Goal: Information Seeking & Learning: Learn about a topic

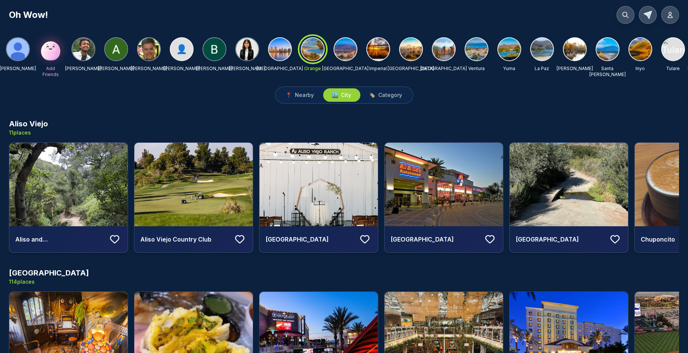
scroll to position [0, 232]
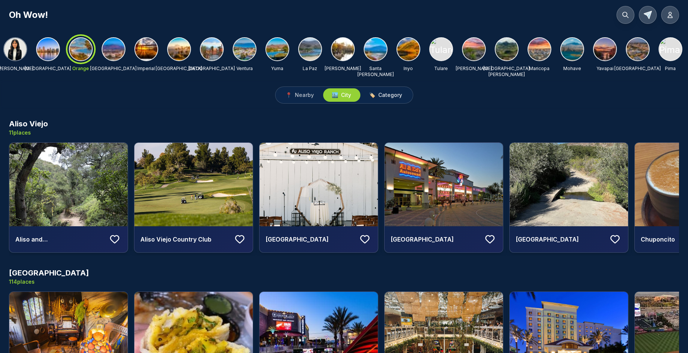
click at [396, 95] on span "Category" at bounding box center [391, 94] width 24 height 7
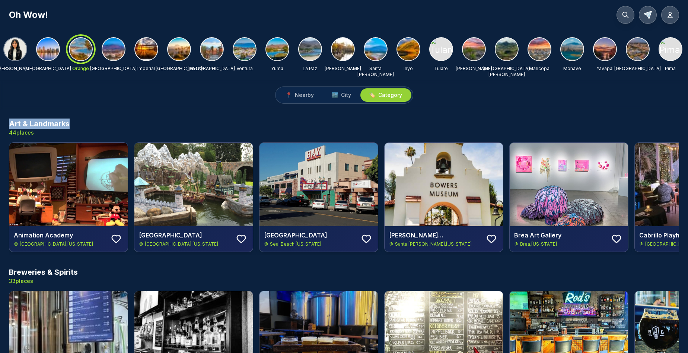
drag, startPoint x: 70, startPoint y: 124, endPoint x: 11, endPoint y: 122, distance: 58.5
click at [11, 122] on div "Art & Landmarks 44 places" at bounding box center [344, 127] width 670 height 18
copy h3 "Art & Landmarks"
click at [82, 121] on div "Art & Landmarks 44 places" at bounding box center [344, 127] width 670 height 18
drag, startPoint x: 72, startPoint y: 123, endPoint x: 11, endPoint y: 124, distance: 60.7
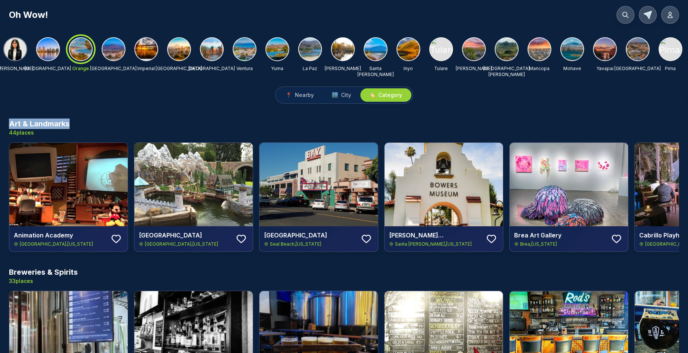
click at [11, 124] on div "Art & Landmarks 44 places" at bounding box center [344, 127] width 670 height 18
copy h3 "Art & Landmarks"
drag, startPoint x: 79, startPoint y: 273, endPoint x: 10, endPoint y: 269, distance: 69.4
click at [10, 269] on div "Breweries & Spirits 33 places" at bounding box center [344, 276] width 670 height 18
copy h3 "Breweries & Spirits"
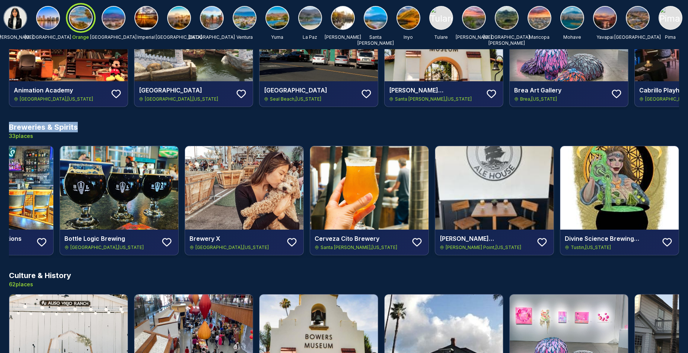
scroll to position [0, 577]
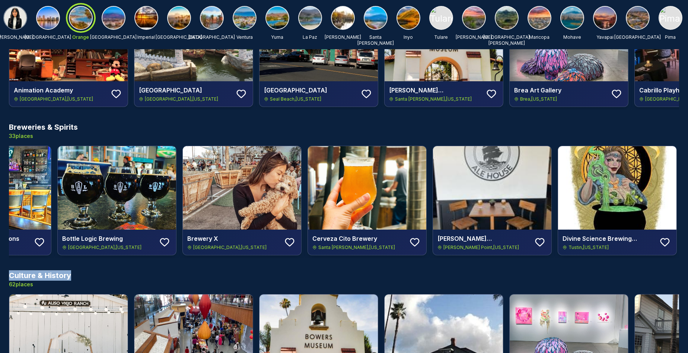
drag, startPoint x: 72, startPoint y: 277, endPoint x: 12, endPoint y: 274, distance: 60.4
click at [12, 274] on div "Culture & History 62 places" at bounding box center [344, 279] width 670 height 18
copy h3 "Culture & History"
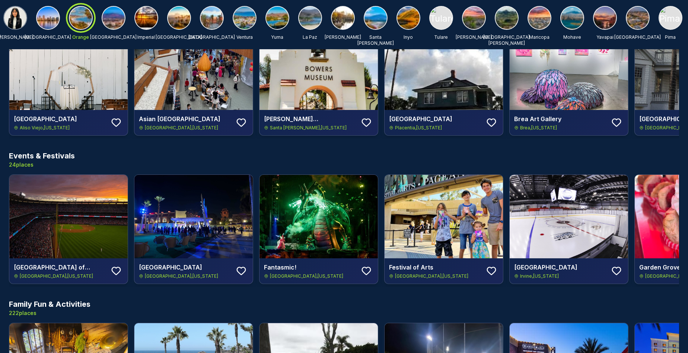
scroll to position [404, 0]
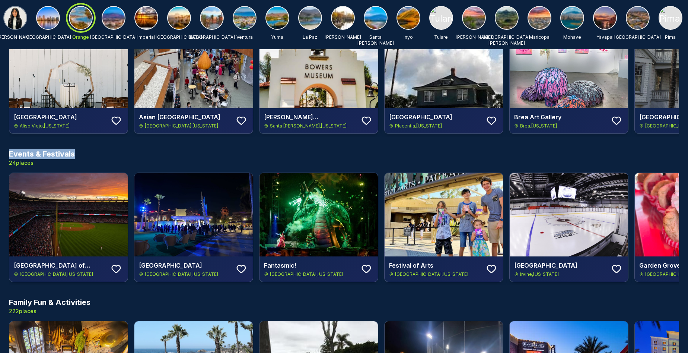
drag, startPoint x: 75, startPoint y: 154, endPoint x: 11, endPoint y: 153, distance: 63.7
click at [11, 153] on div "Events & Festivals 24 places" at bounding box center [344, 158] width 670 height 18
copy h3 "Events & Festivals"
drag, startPoint x: 92, startPoint y: 301, endPoint x: 12, endPoint y: 299, distance: 80.8
click at [12, 299] on div "Family Fun & Activities 222 places" at bounding box center [344, 306] width 670 height 18
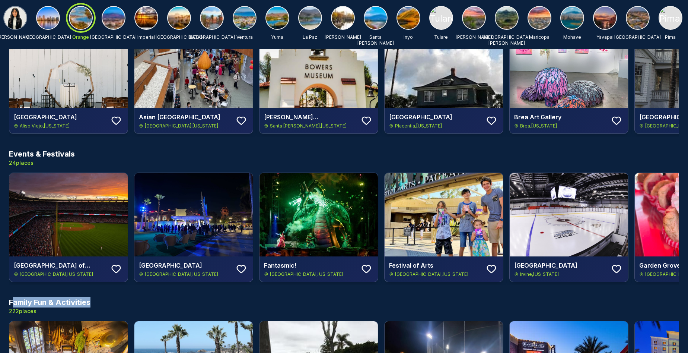
copy h3 "amily Fun & Activities"
click at [101, 310] on div "Family Fun & Activities 222 places" at bounding box center [344, 306] width 670 height 18
drag, startPoint x: 90, startPoint y: 300, endPoint x: 10, endPoint y: 301, distance: 80.4
click at [10, 301] on h3 "Family Fun & Activities" at bounding box center [50, 302] width 82 height 10
copy h3 "Family Fun & Activities"
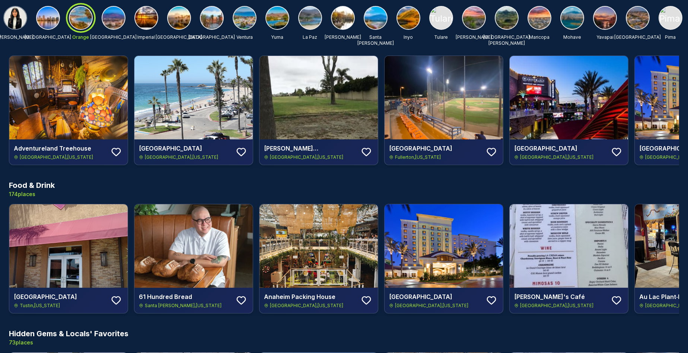
scroll to position [673, 0]
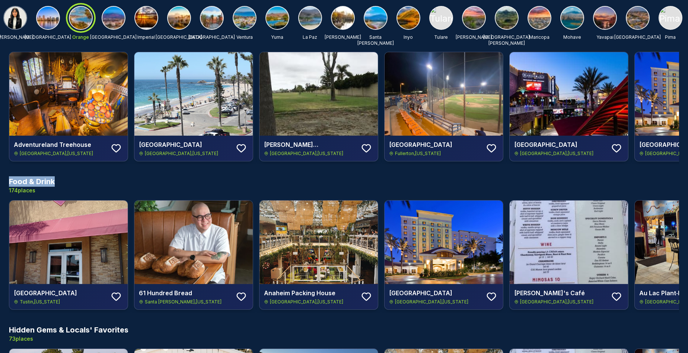
drag, startPoint x: 53, startPoint y: 182, endPoint x: 10, endPoint y: 180, distance: 43.2
click at [10, 180] on h3 "Food & Drink" at bounding box center [32, 181] width 46 height 10
copy h3 "Food & Drink"
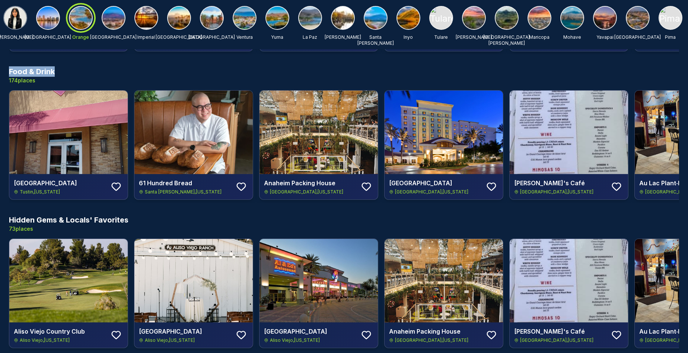
scroll to position [809, 0]
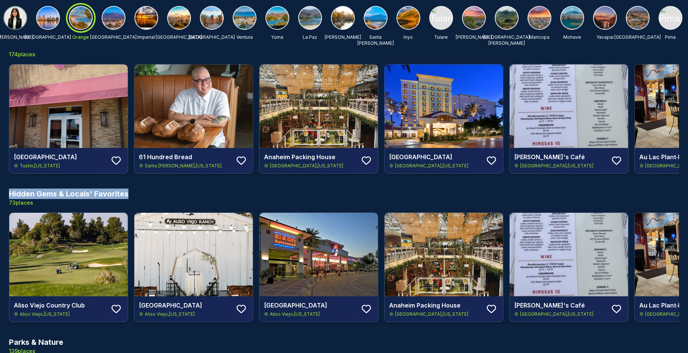
drag, startPoint x: 128, startPoint y: 194, endPoint x: 11, endPoint y: 194, distance: 117.6
click at [11, 194] on div "Hidden Gems & Locals' Favorites 73 places" at bounding box center [344, 197] width 670 height 18
copy h3 "Hidden Gems & Locals' Favorites"
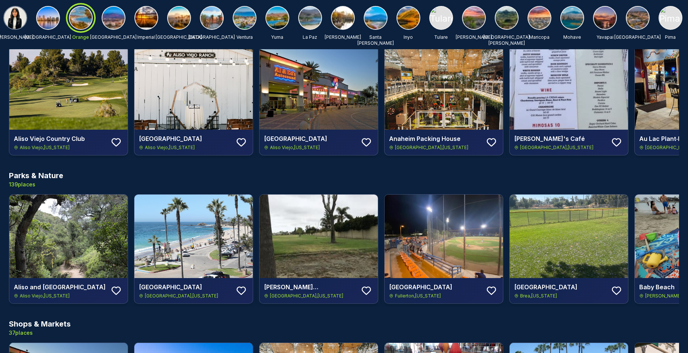
scroll to position [999, 0]
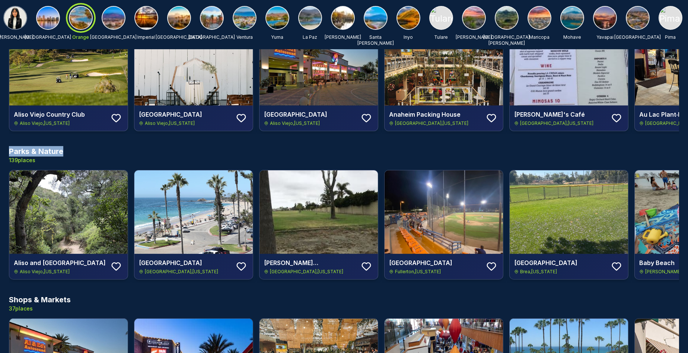
drag, startPoint x: 63, startPoint y: 149, endPoint x: 10, endPoint y: 148, distance: 53.2
click at [10, 148] on div "Parks & Nature 139 places" at bounding box center [344, 155] width 670 height 18
copy h3 "Parks & Nature"
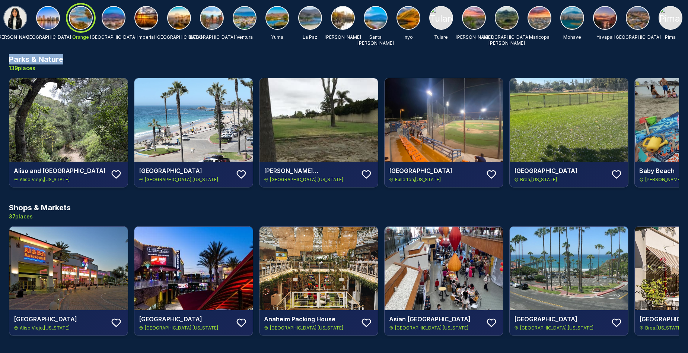
scroll to position [1097, 0]
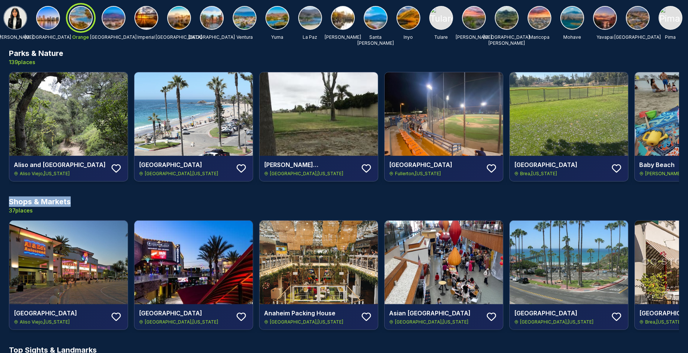
drag, startPoint x: 70, startPoint y: 200, endPoint x: 11, endPoint y: 194, distance: 58.7
click at [11, 196] on h3 "Shops & Markets" at bounding box center [40, 201] width 62 height 10
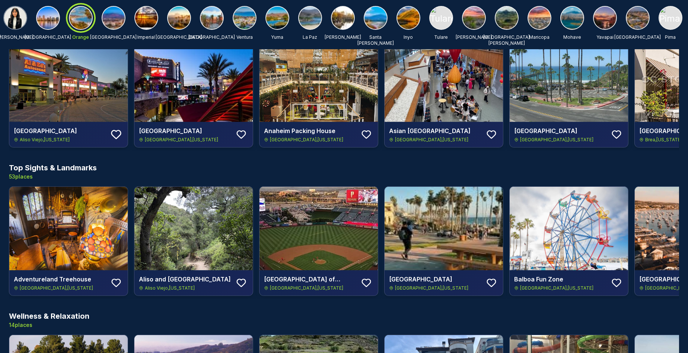
scroll to position [1284, 0]
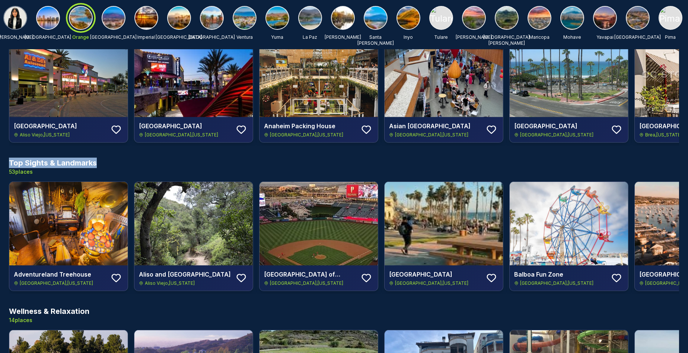
drag, startPoint x: 98, startPoint y: 162, endPoint x: 10, endPoint y: 160, distance: 87.5
click at [10, 160] on div "Top Sights & Landmarks 53 places" at bounding box center [344, 166] width 670 height 18
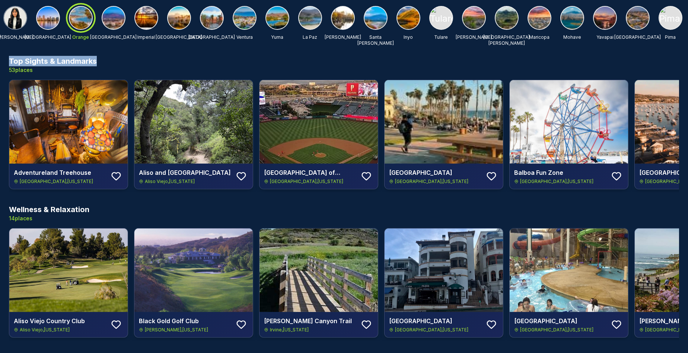
scroll to position [1391, 0]
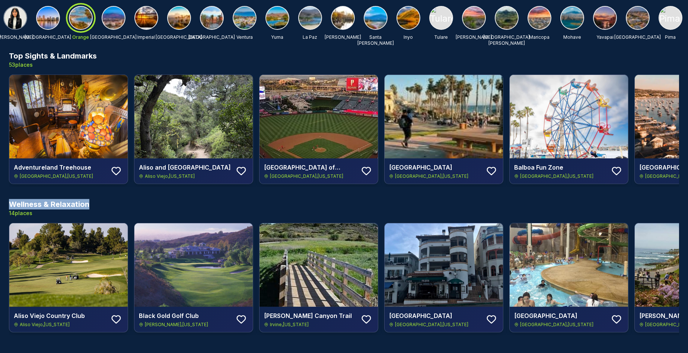
drag, startPoint x: 89, startPoint y: 202, endPoint x: 11, endPoint y: 201, distance: 78.5
click at [11, 201] on div "Wellness & Relaxation 14 places" at bounding box center [344, 208] width 670 height 18
